Goal: Browse casually

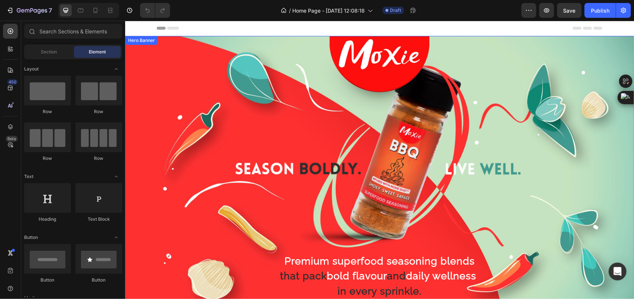
click at [216, 82] on div "Premium superfood seasoning blends that pack bold flavour and daily wellness in…" at bounding box center [379, 179] width 434 height 308
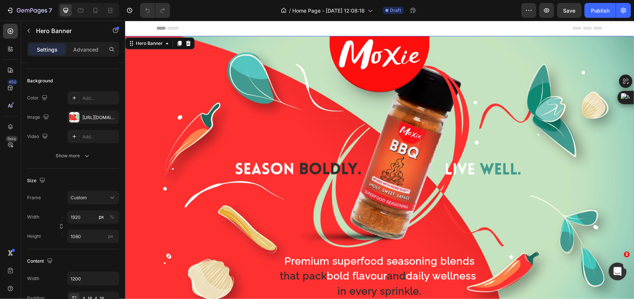
click at [431, 195] on div "Premium superfood seasoning blends that pack bold flavour and daily wellness in…" at bounding box center [379, 179] width 434 height 308
click at [11, 12] on icon "button" at bounding box center [10, 10] width 3 height 5
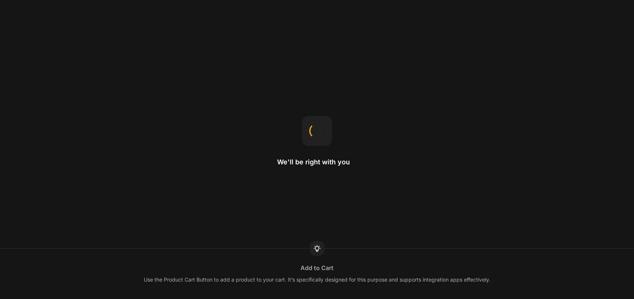
click at [450, 166] on div "We'll be right with you Add to Cart Use the Product Cart Button to add a produc…" at bounding box center [317, 149] width 634 height 299
